Goal: Transaction & Acquisition: Purchase product/service

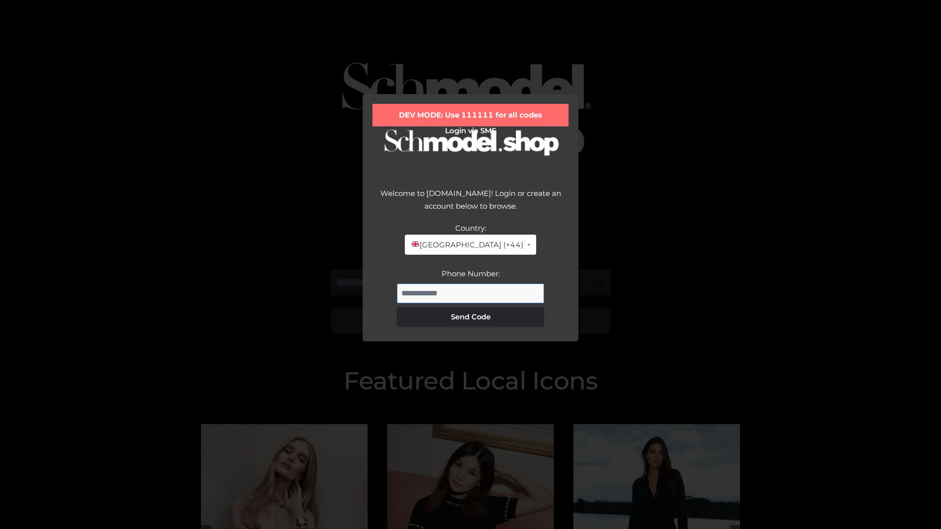
click at [470, 293] on input "Phone Number:" at bounding box center [470, 294] width 147 height 20
type input "**********"
click at [470, 316] on button "Send Code" at bounding box center [470, 317] width 147 height 20
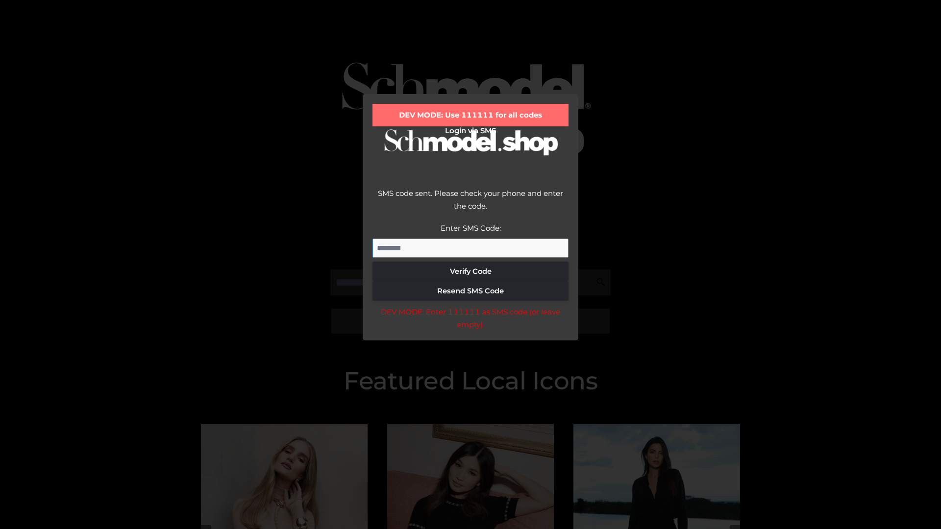
click at [470, 248] on input "Enter SMS Code:" at bounding box center [470, 249] width 196 height 20
type input "******"
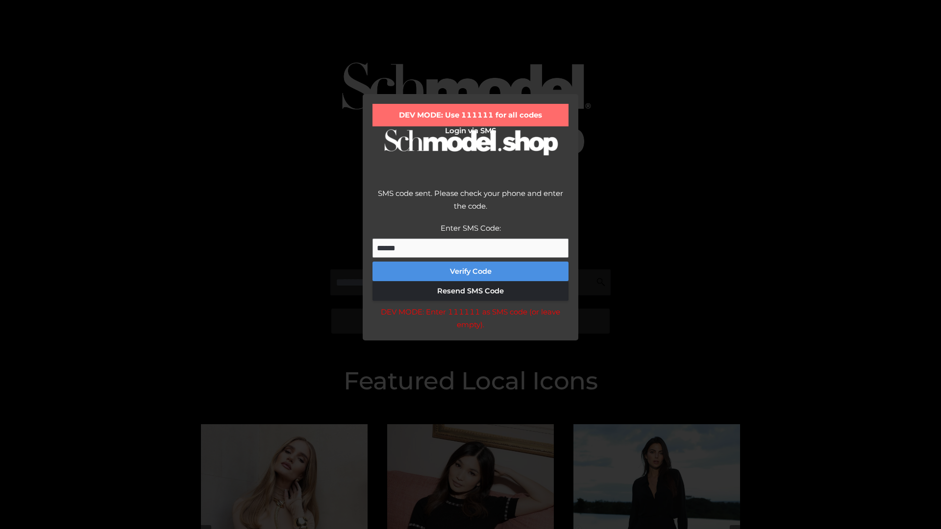
click at [470, 271] on button "Verify Code" at bounding box center [470, 272] width 196 height 20
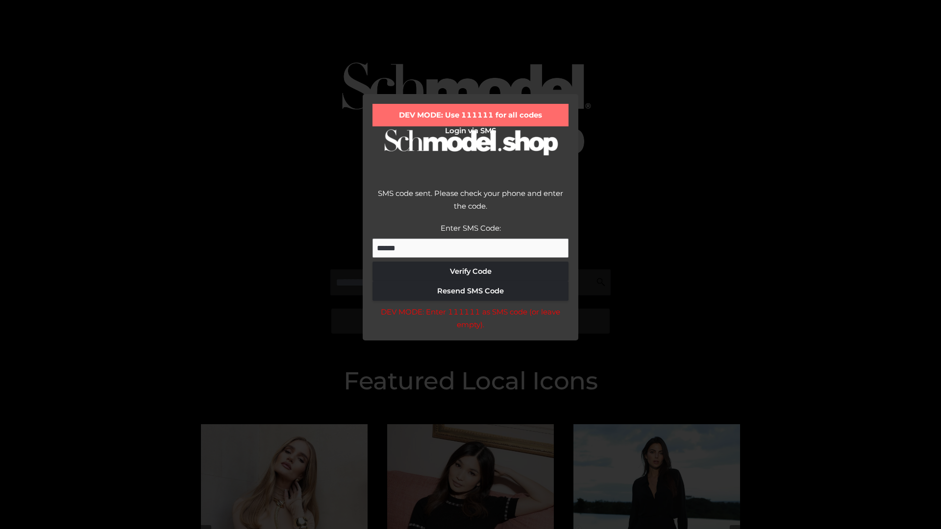
click at [470, 321] on div "DEV MODE: Enter 111111 as SMS code (or leave empty)." at bounding box center [470, 318] width 196 height 25
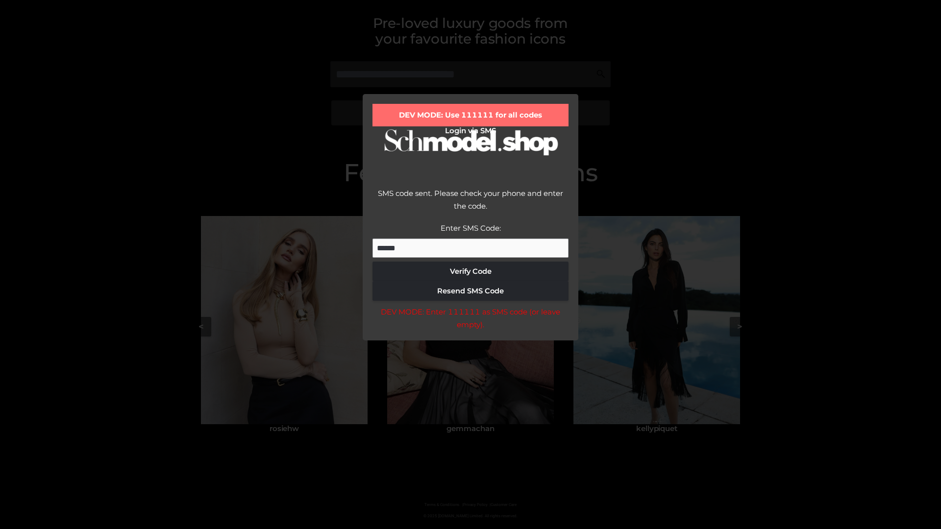
scroll to position [209, 0]
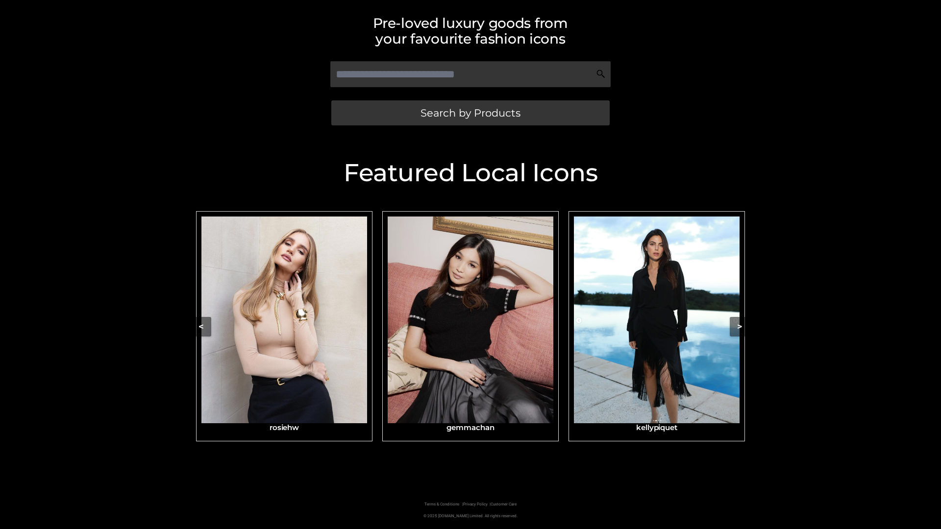
scroll to position [208, 0]
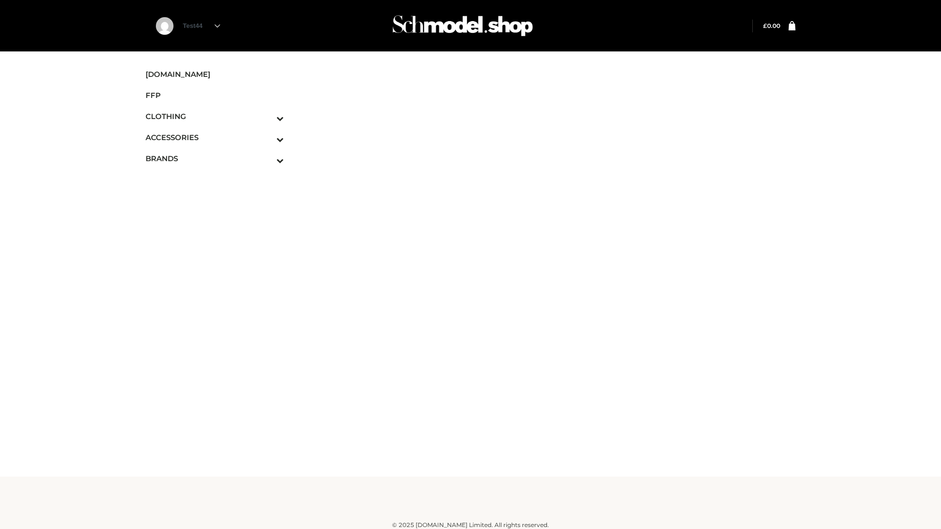
scroll to position [6, 0]
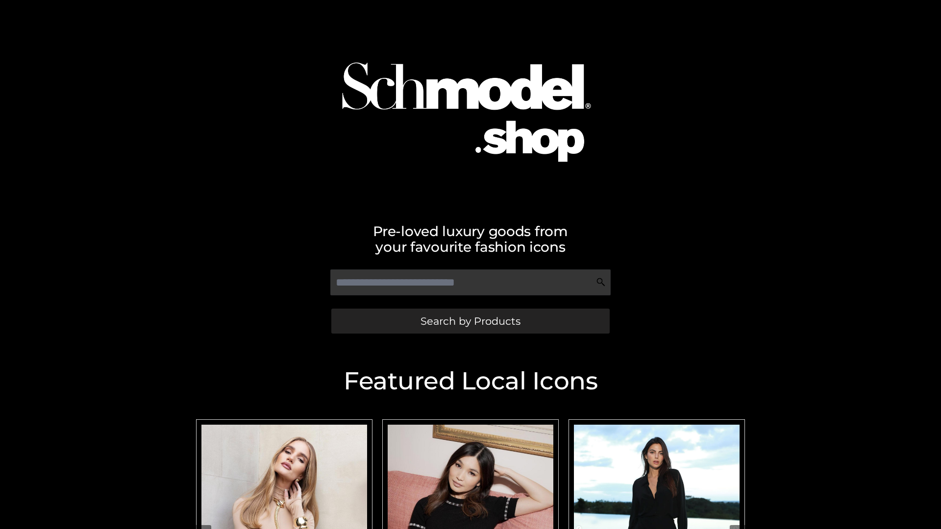
click at [470, 321] on span "Search by Products" at bounding box center [470, 321] width 100 height 10
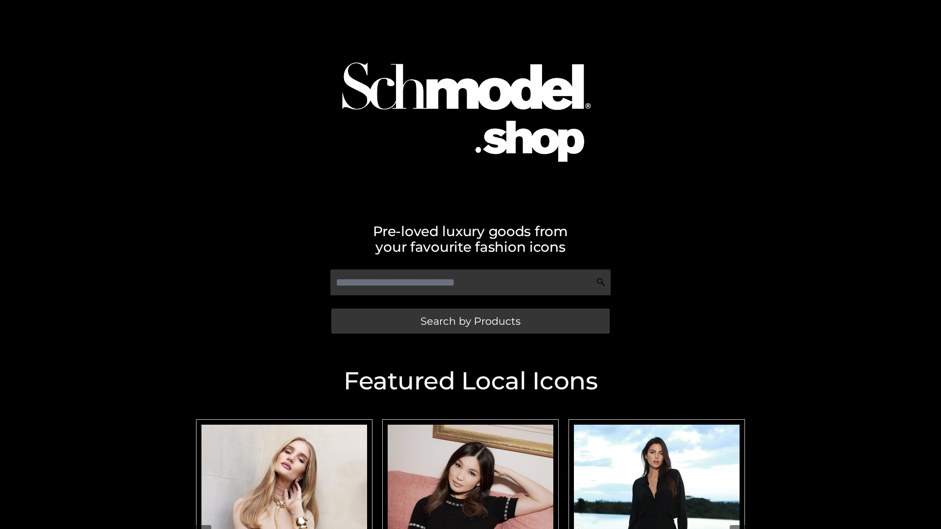
click at [470, 321] on span "Search by Products" at bounding box center [470, 321] width 100 height 10
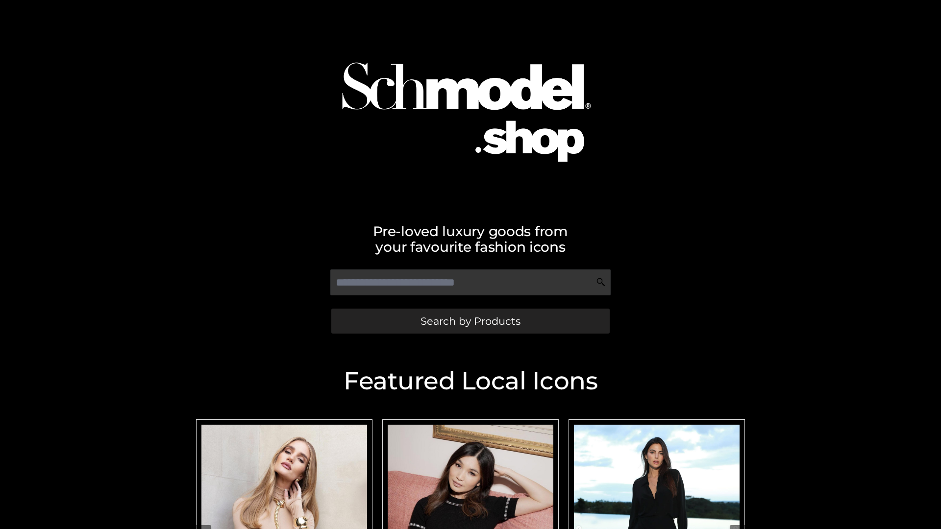
click at [470, 321] on span "Search by Products" at bounding box center [470, 321] width 100 height 10
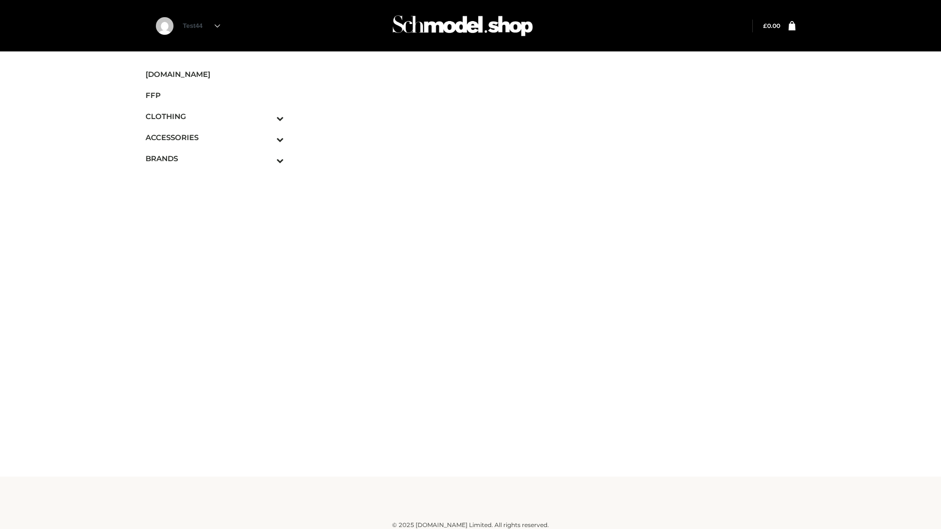
scroll to position [6, 0]
